Goal: Check status: Check status

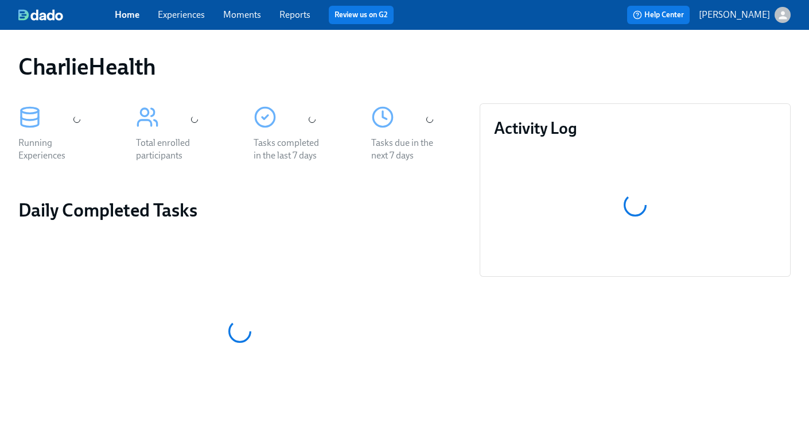
click at [185, 17] on link "Experiences" at bounding box center [181, 14] width 47 height 11
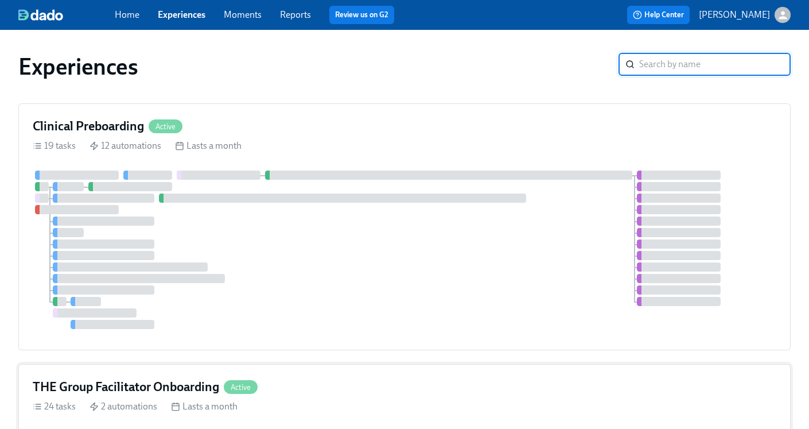
click at [84, 385] on h4 "THE Group Facilitator Onboarding" at bounding box center [126, 386] width 187 height 17
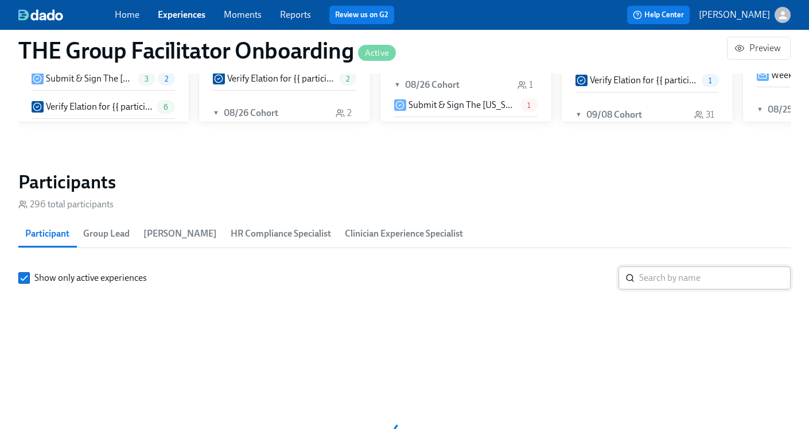
scroll to position [0, 15052]
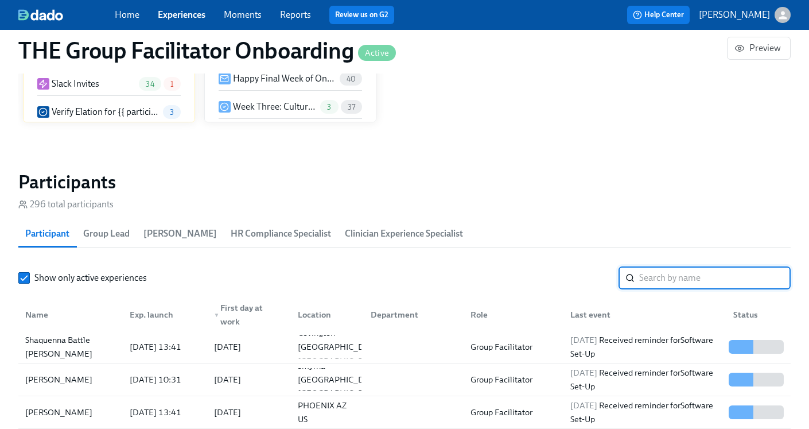
click at [680, 278] on input "search" at bounding box center [715, 277] width 152 height 23
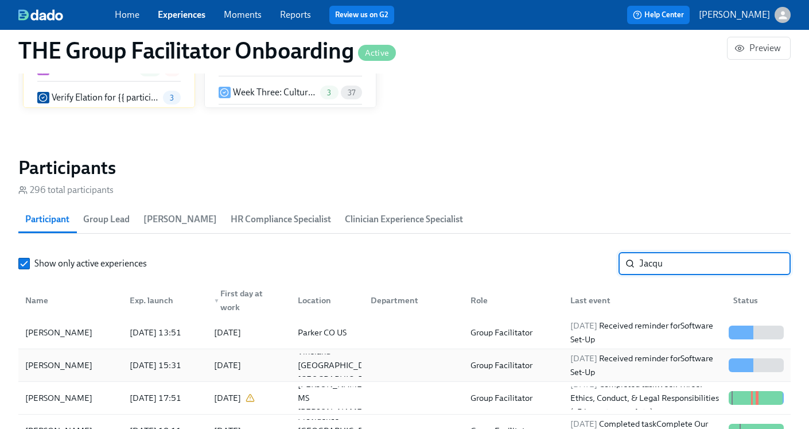
scroll to position [944, 0]
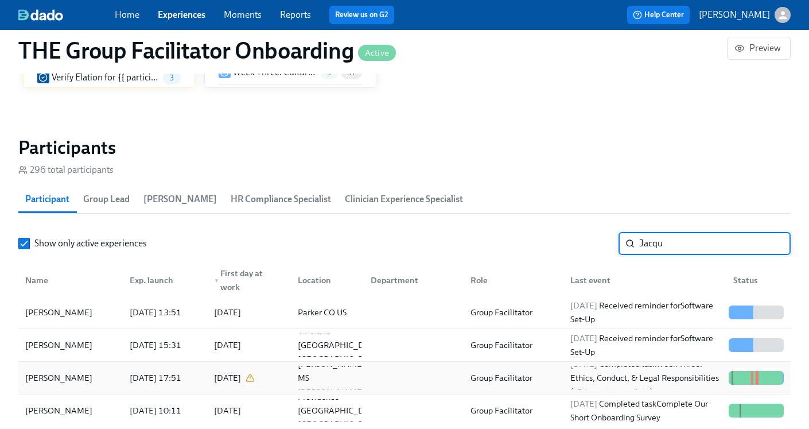
type input "Jacqu"
click at [560, 379] on div "Group Facilitator" at bounding box center [512, 377] width 100 height 23
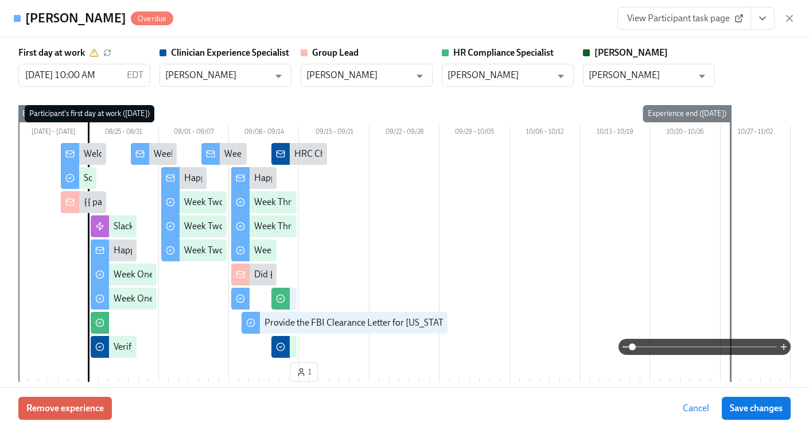
click at [770, 23] on button "View task page" at bounding box center [763, 18] width 24 height 23
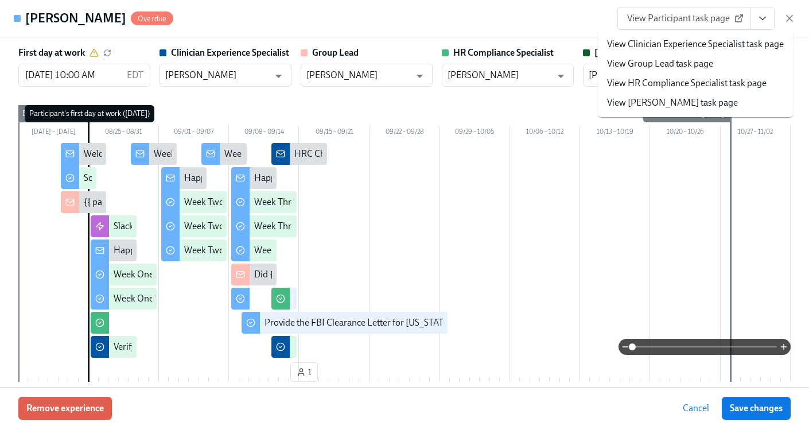
scroll to position [0, 16267]
click at [691, 84] on link "View HR Compliance Specialist task page" at bounding box center [687, 83] width 160 height 13
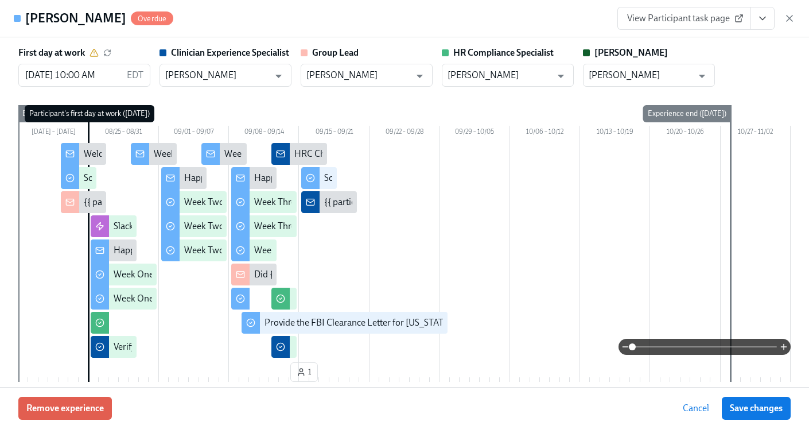
scroll to position [0, 16270]
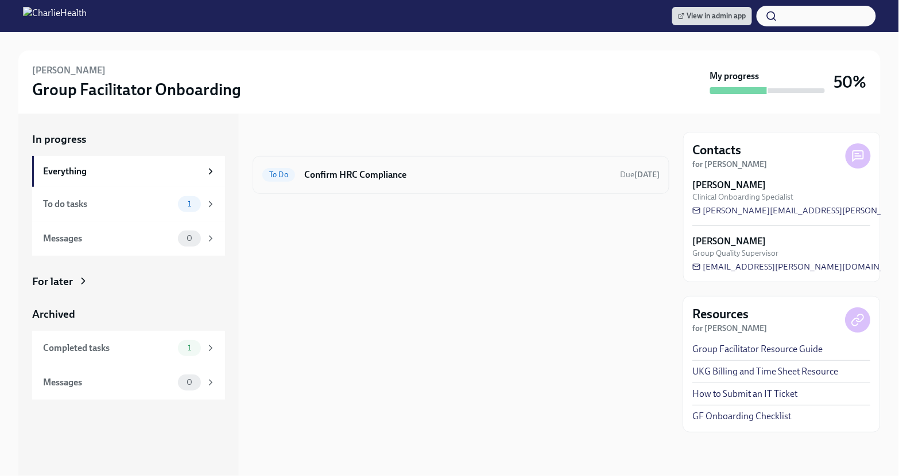
click at [343, 192] on div "To Do Confirm HRC Compliance Due [DATE]" at bounding box center [461, 175] width 417 height 38
click at [343, 180] on h6 "Confirm HRC Compliance" at bounding box center [457, 175] width 307 height 13
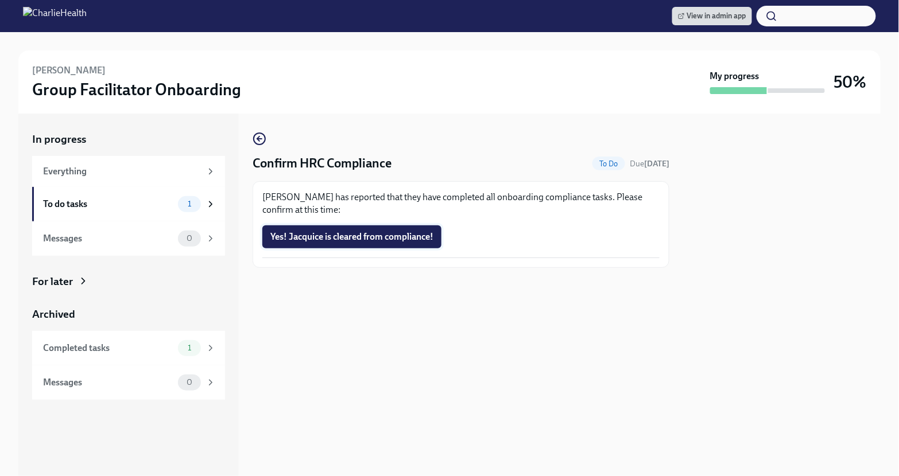
click at [311, 237] on span "Yes! Jacquice is cleared from compliance!" at bounding box center [351, 236] width 163 height 11
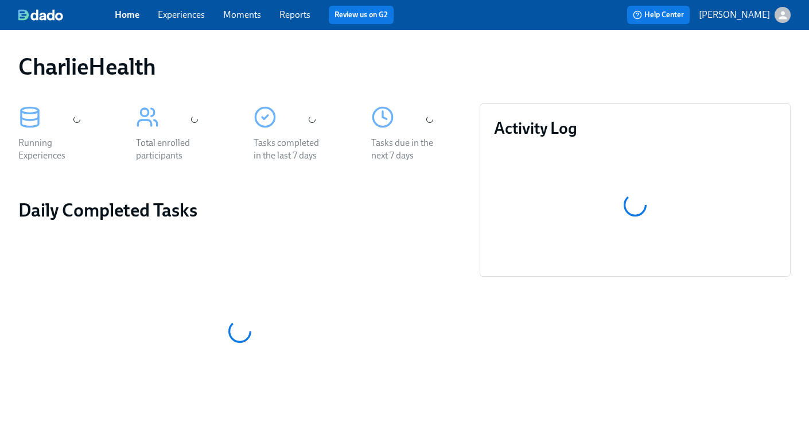
click at [170, 17] on link "Experiences" at bounding box center [181, 14] width 47 height 11
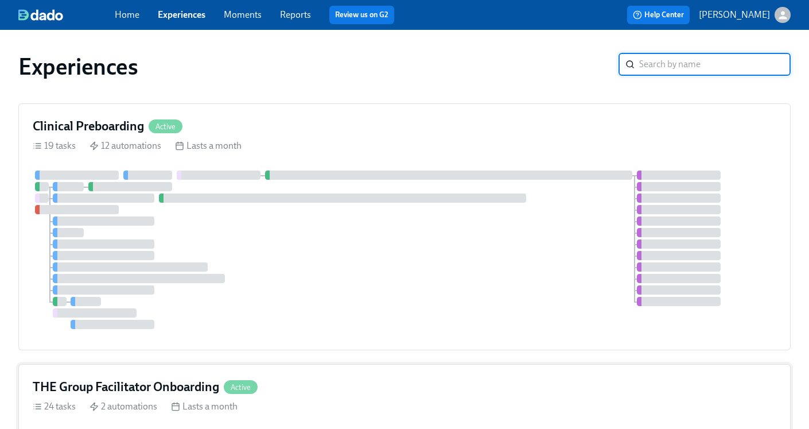
scroll to position [134, 0]
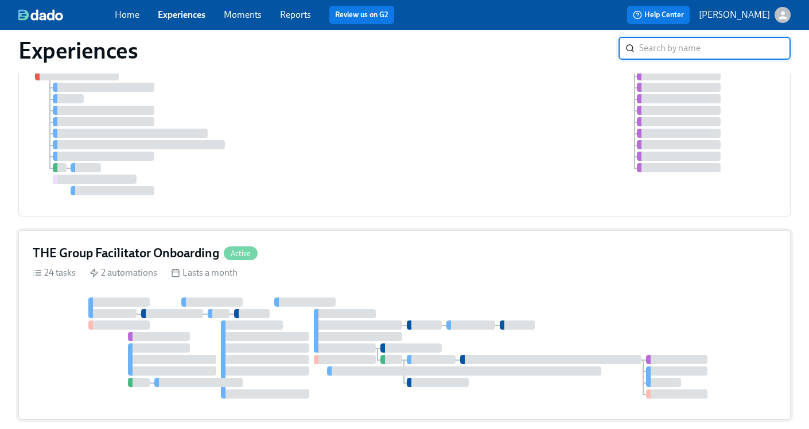
click at [117, 260] on h4 "THE Group Facilitator Onboarding" at bounding box center [126, 253] width 187 height 17
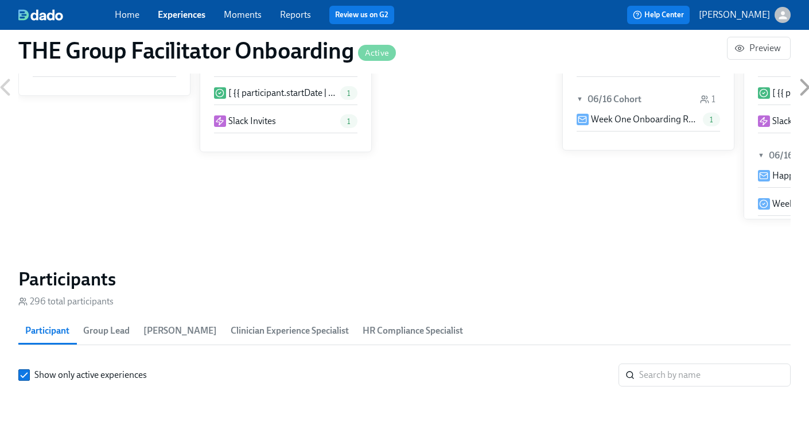
scroll to position [853, 0]
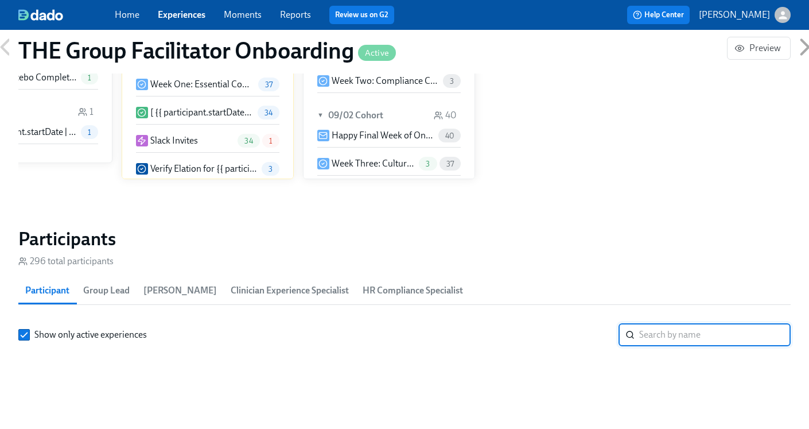
click at [676, 330] on input "search" at bounding box center [715, 334] width 152 height 23
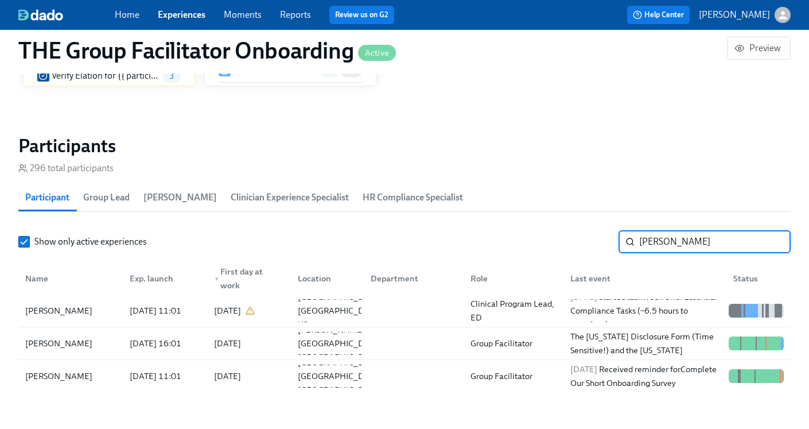
scroll to position [951, 0]
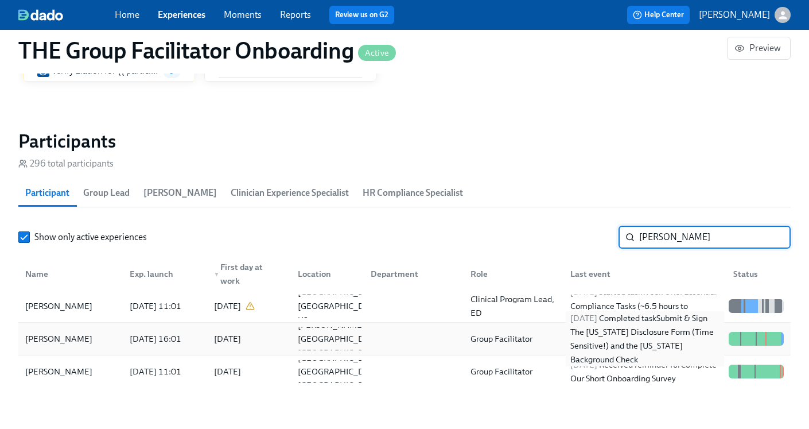
type input "Matt"
click at [596, 334] on div "2025/09/13 Completed task Submit & Sign The Utah Disclosure Form (Time Sensitiv…" at bounding box center [645, 338] width 158 height 55
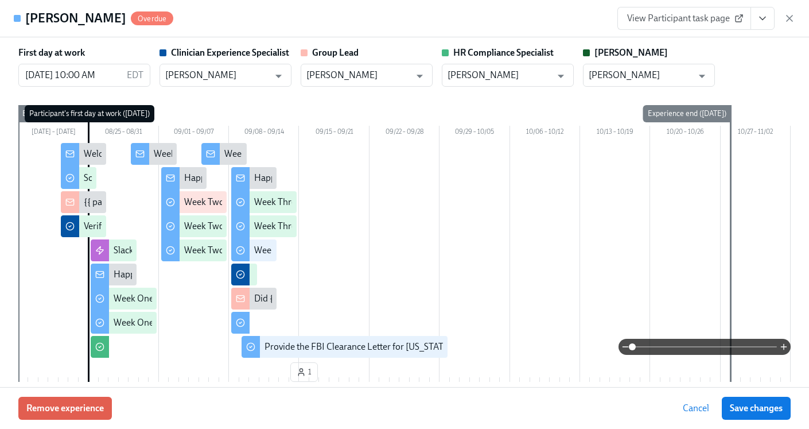
click at [765, 18] on icon "View task page" at bounding box center [762, 18] width 11 height 11
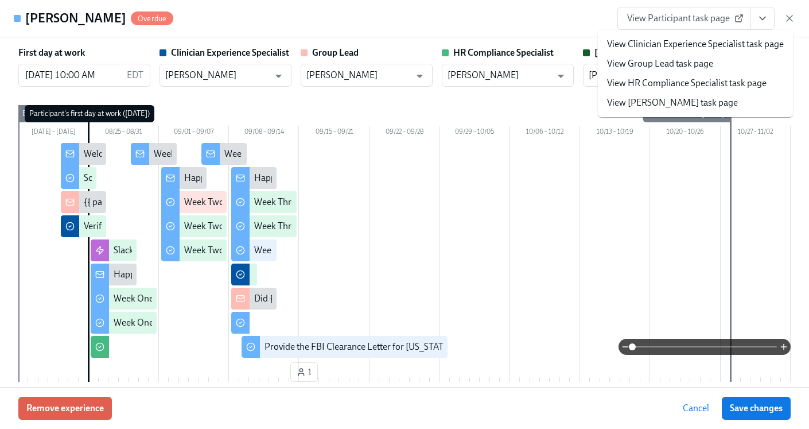
click at [707, 85] on link "View HR Compliance Specialist task page" at bounding box center [687, 83] width 160 height 13
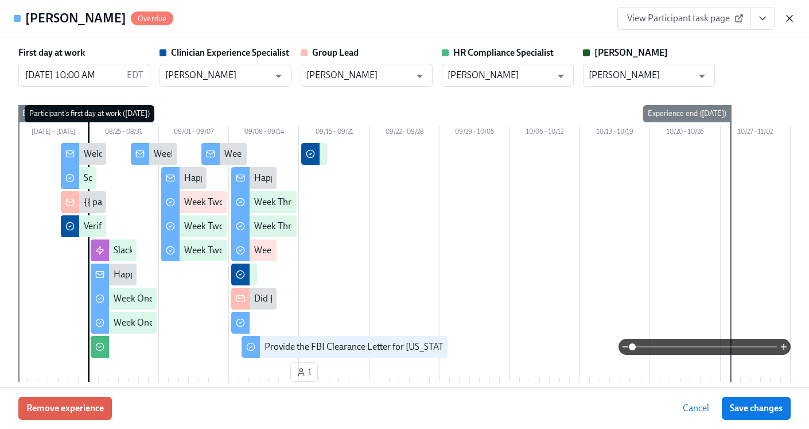
click at [787, 18] on icon "button" at bounding box center [789, 18] width 11 height 11
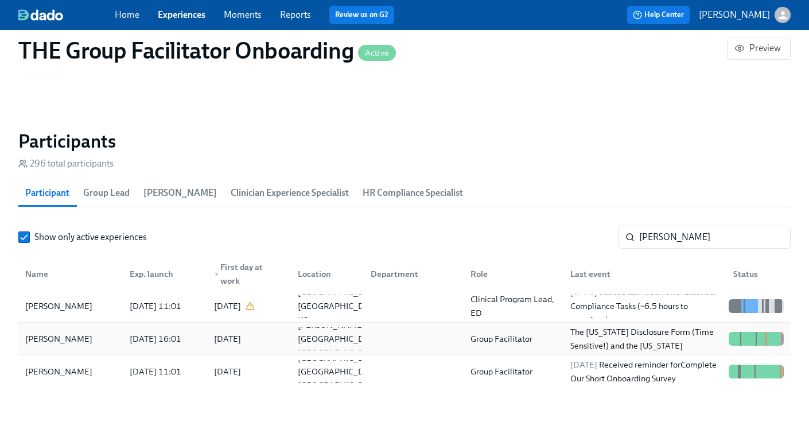
click at [459, 334] on div at bounding box center [412, 338] width 100 height 23
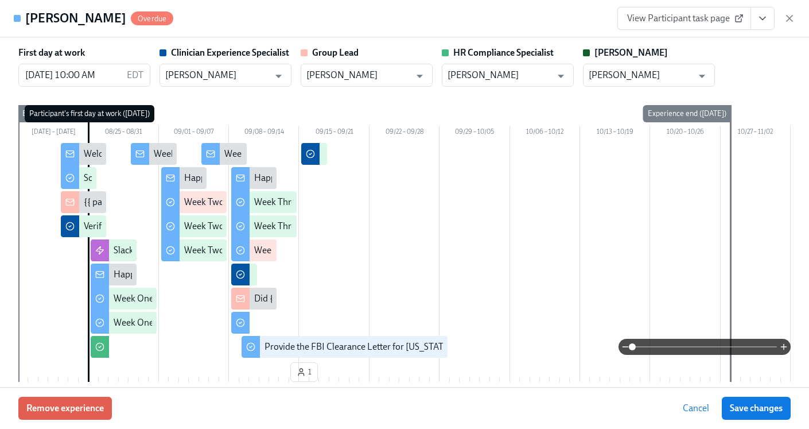
click at [766, 13] on button "View task page" at bounding box center [763, 18] width 24 height 23
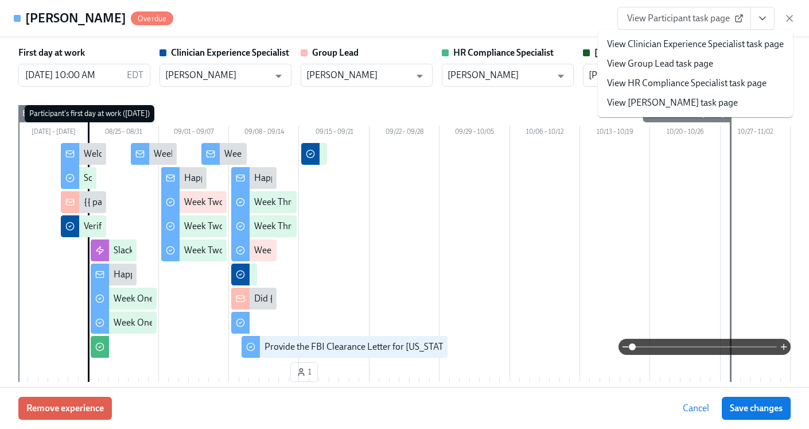
click at [722, 76] on li "View HR Compliance Specialist task page" at bounding box center [695, 83] width 195 height 20
click at [698, 87] on link "View HR Compliance Specialist task page" at bounding box center [687, 83] width 160 height 13
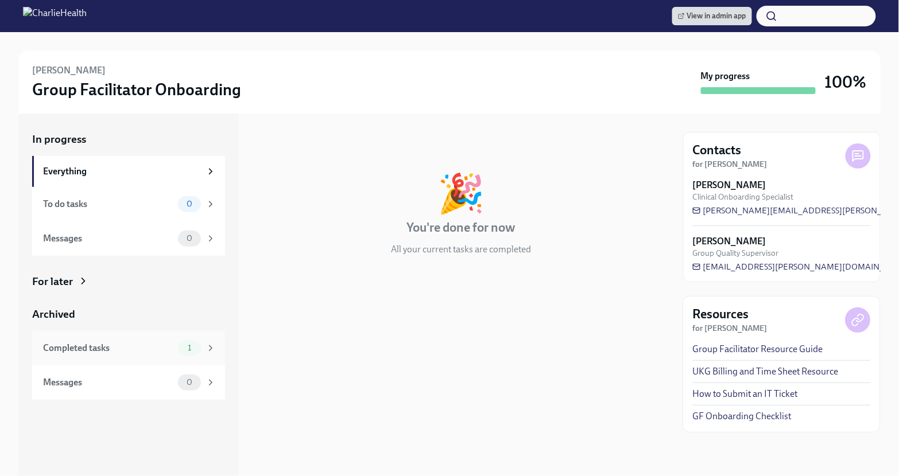
click at [127, 351] on div "Completed tasks" at bounding box center [108, 348] width 130 height 13
click at [153, 341] on div "Completed tasks 1" at bounding box center [129, 348] width 173 height 16
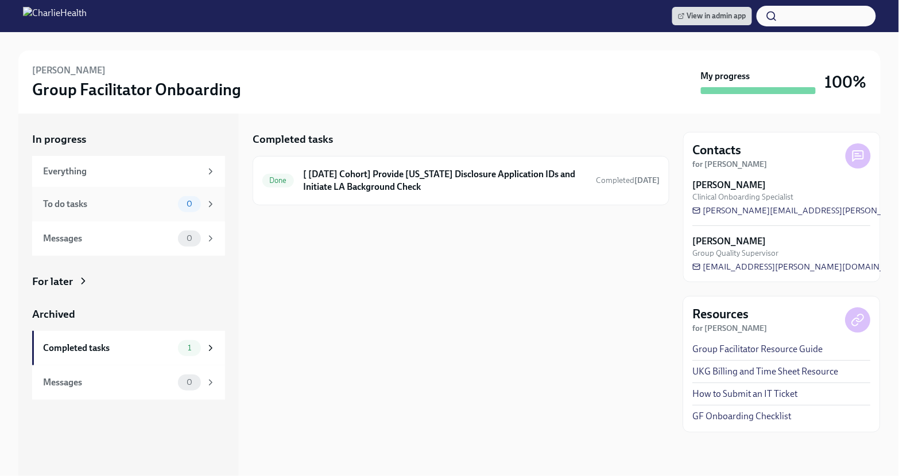
click at [176, 216] on div "To do tasks 0" at bounding box center [128, 204] width 193 height 34
